Goal: Communication & Community: Answer question/provide support

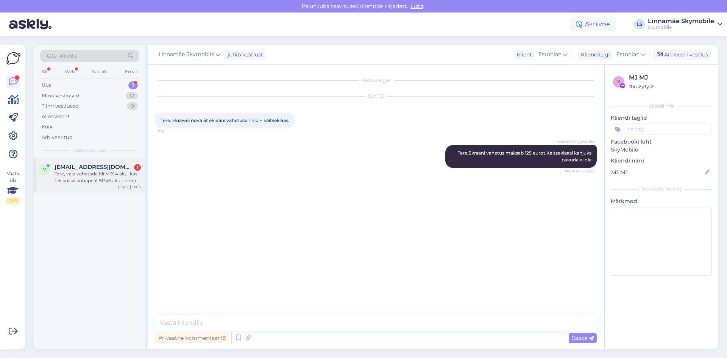
click at [103, 173] on div "Tere, vaja vahetada Mi MIX 4 aku, kas teil kuskil kohapeal BP43 aku olemas, et …" at bounding box center [97, 177] width 86 height 14
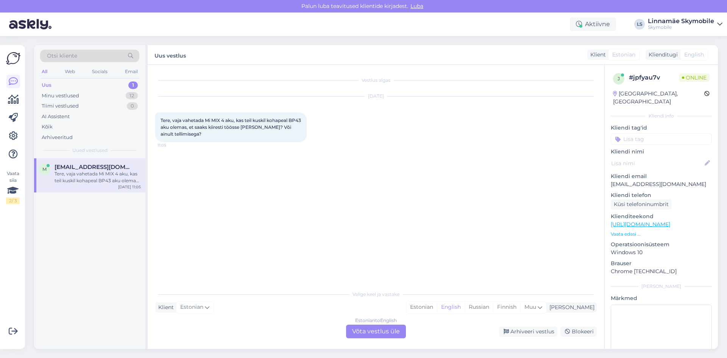
click at [300, 183] on div "Vestlus algas [DATE] Tere, vaja vahetada Mi MIX 4 aku, kas teil kuskil kohapeal…" at bounding box center [379, 175] width 448 height 207
drag, startPoint x: 224, startPoint y: 118, endPoint x: 213, endPoint y: 118, distance: 11.0
click at [213, 118] on span "Tere, vaja vahetada Mi MIX 4 aku, kas teil kuskil kohapeal BP43 aku olemas, et …" at bounding box center [231, 126] width 142 height 19
copy span "MIX 4"
click at [437, 306] on div "Estonian" at bounding box center [421, 306] width 31 height 11
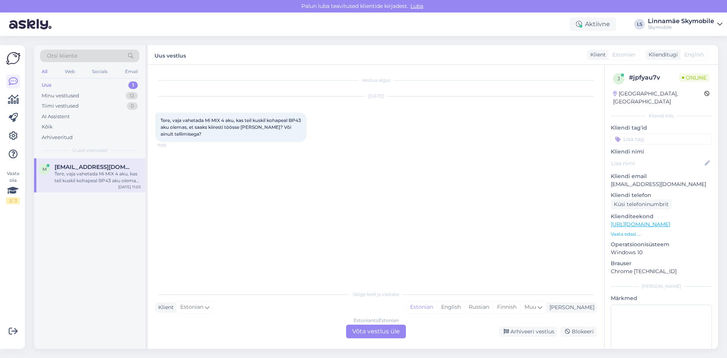
click at [385, 330] on div "Estonian to Estonian Võta vestlus üle" at bounding box center [376, 331] width 60 height 14
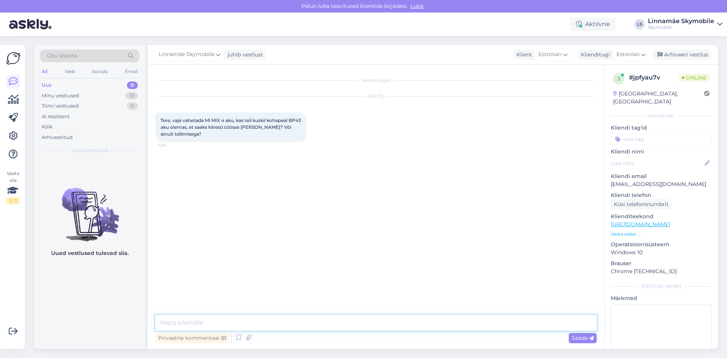
click at [272, 323] on textarea at bounding box center [375, 322] width 441 height 16
type textarea "Tere.Kohapeal akut ei ole.Ainult tellimisega"
